Goal: Transaction & Acquisition: Purchase product/service

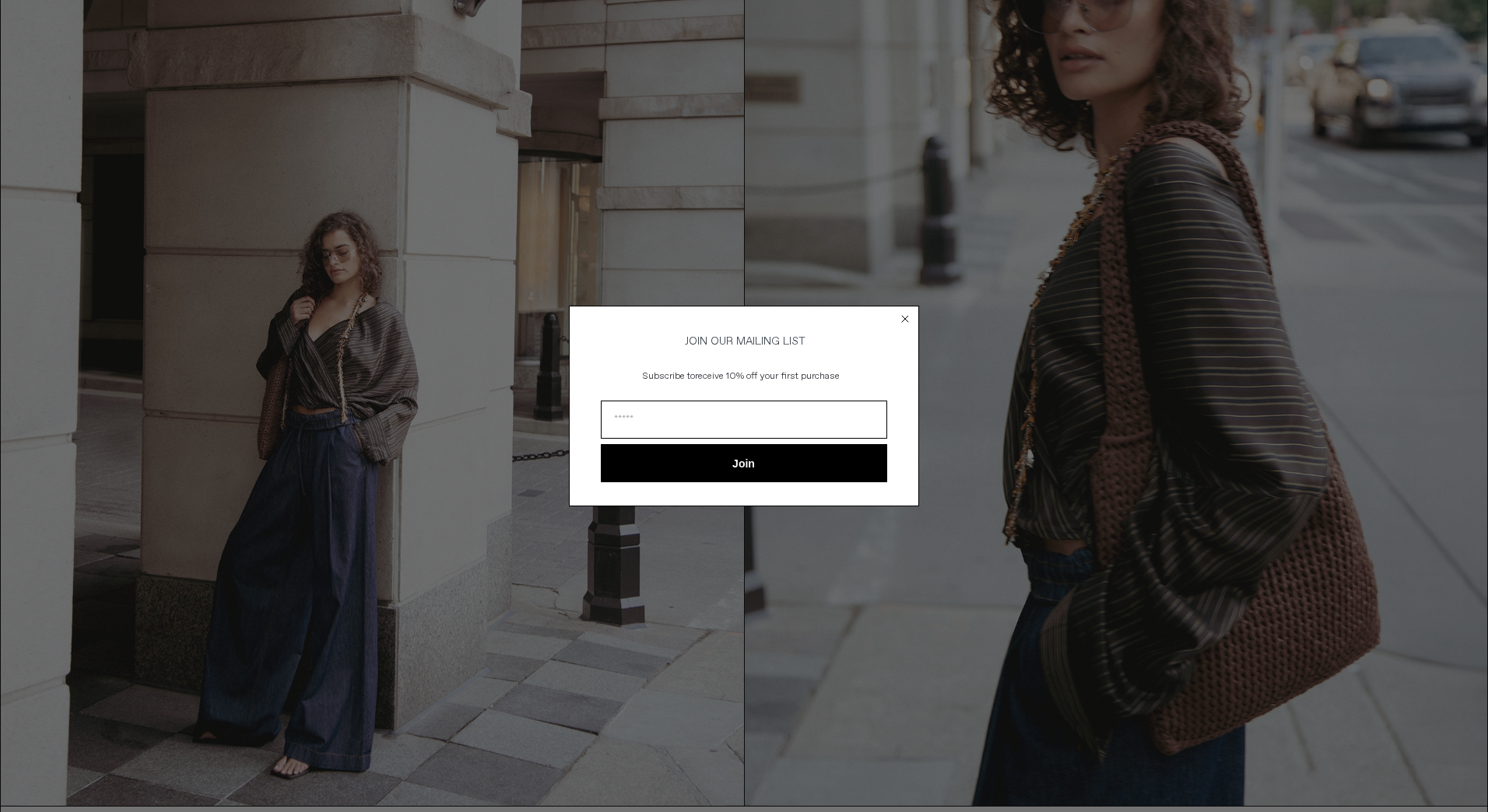
click at [909, 311] on circle "Close dialog" at bounding box center [905, 318] width 15 height 15
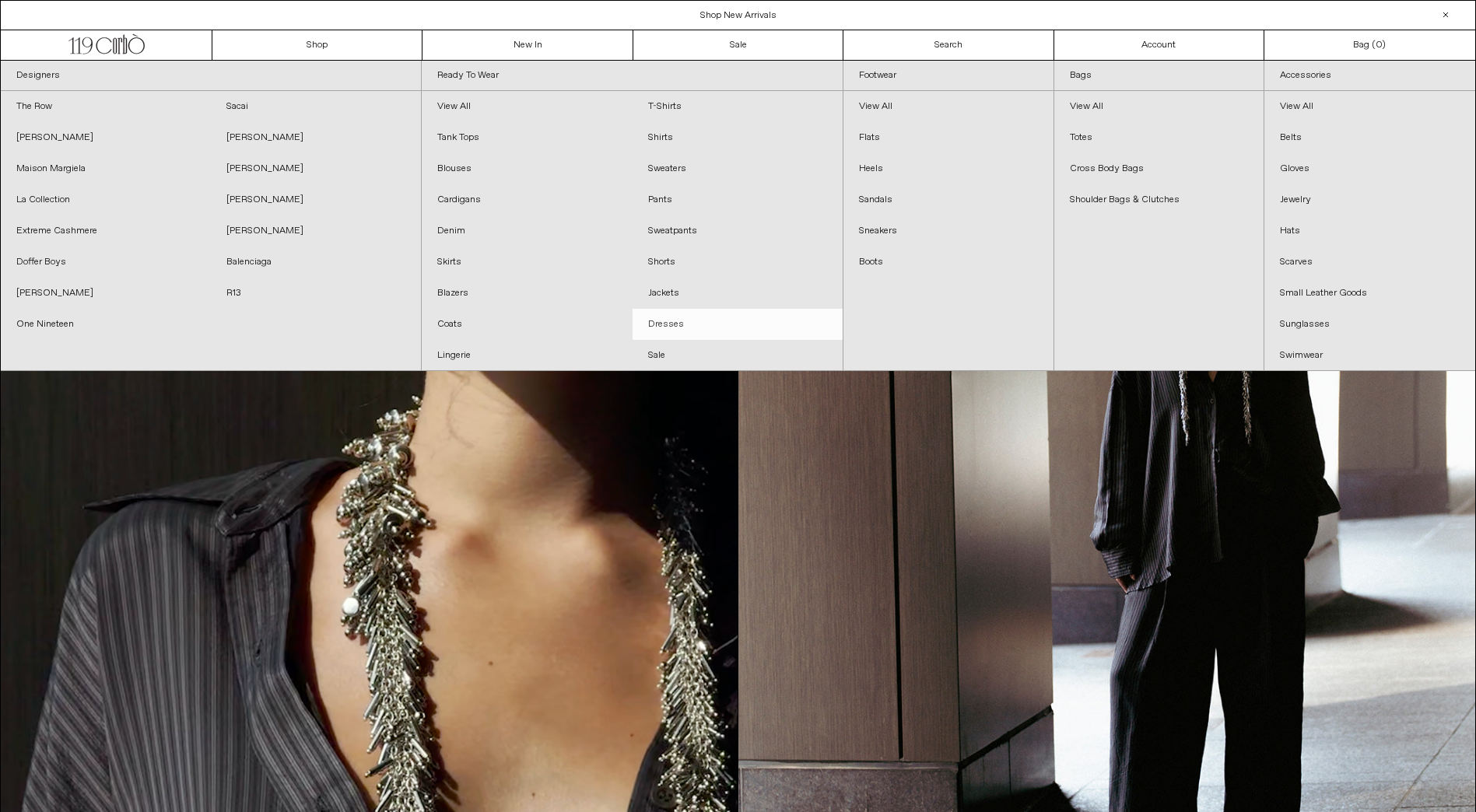
click at [681, 326] on link "Dresses" at bounding box center [737, 325] width 210 height 31
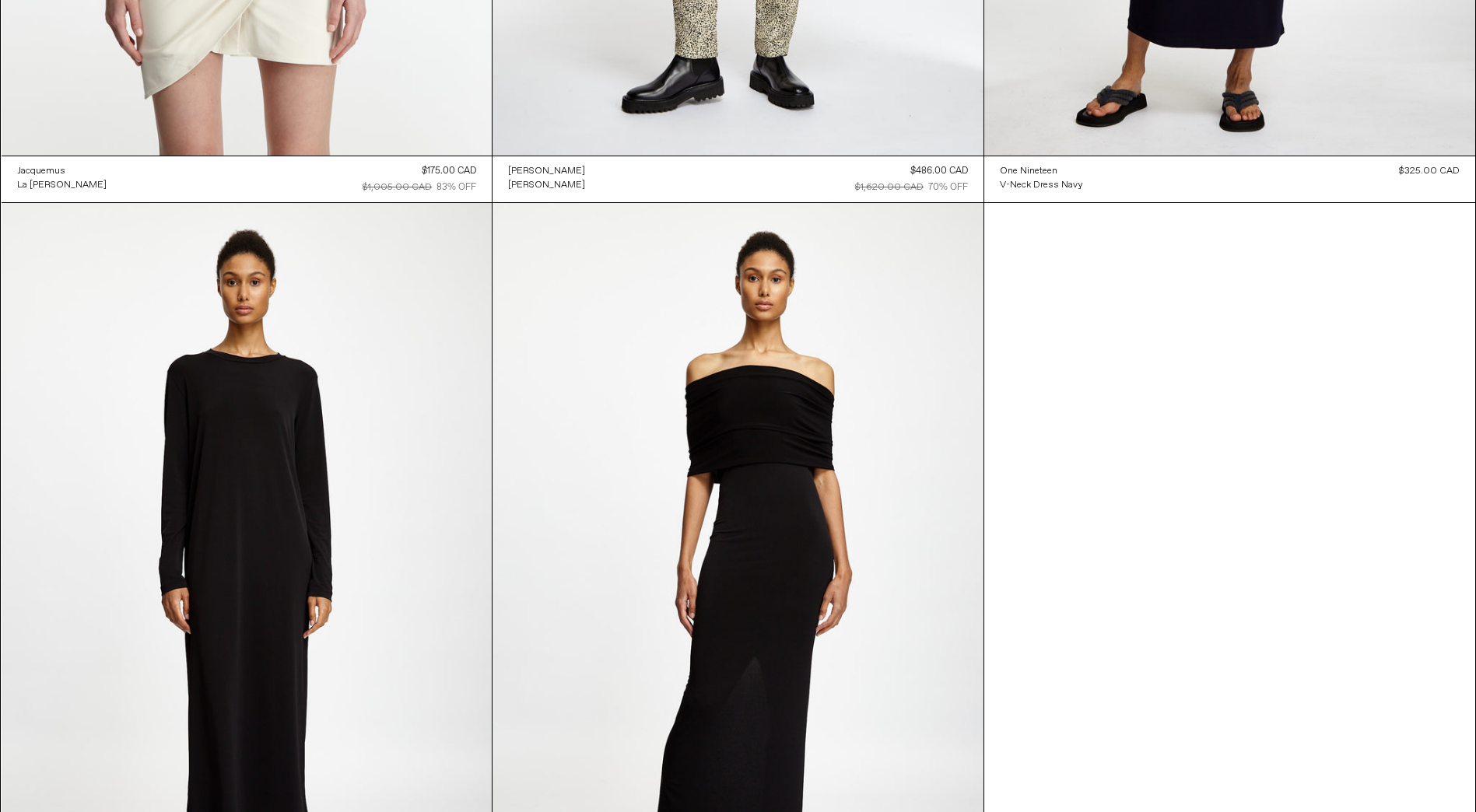
scroll to position [6398, 0]
